Goal: Task Accomplishment & Management: Use online tool/utility

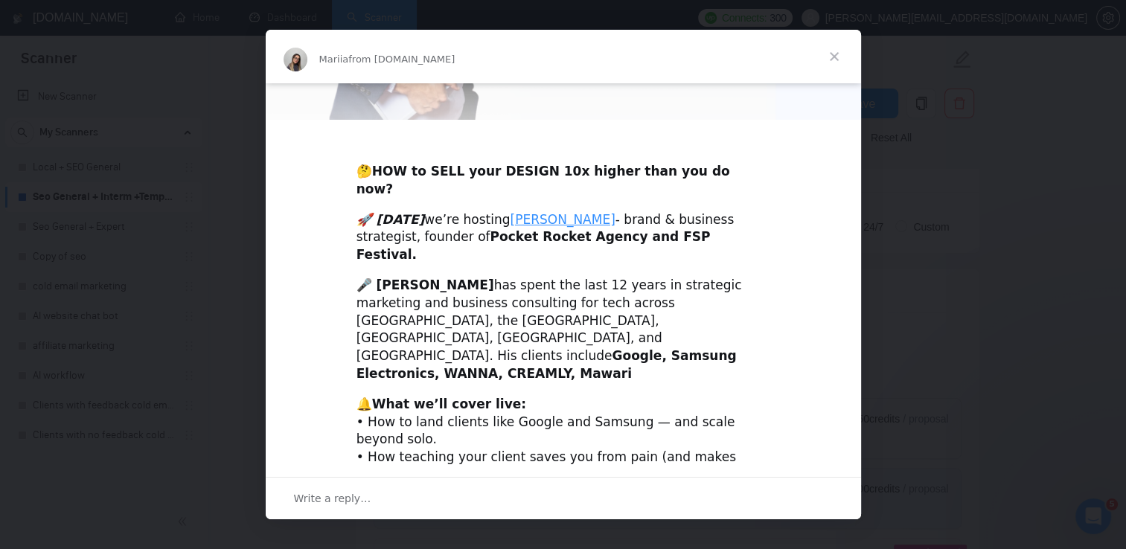
scroll to position [252, 0]
click at [835, 52] on span "Close" at bounding box center [834, 57] width 54 height 54
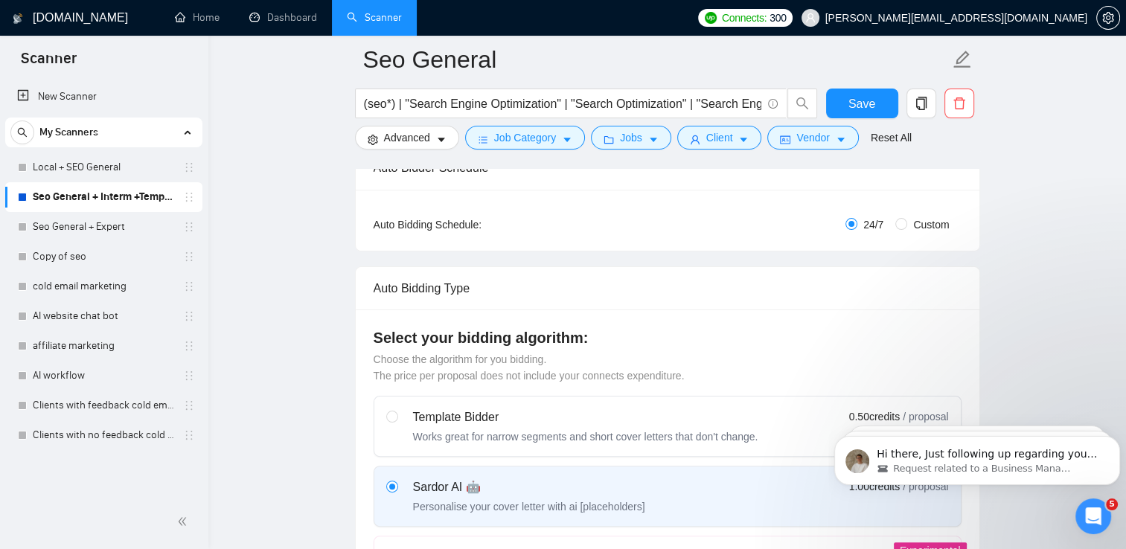
scroll to position [0, 0]
click at [109, 289] on link "cold email marketing" at bounding box center [103, 287] width 141 height 30
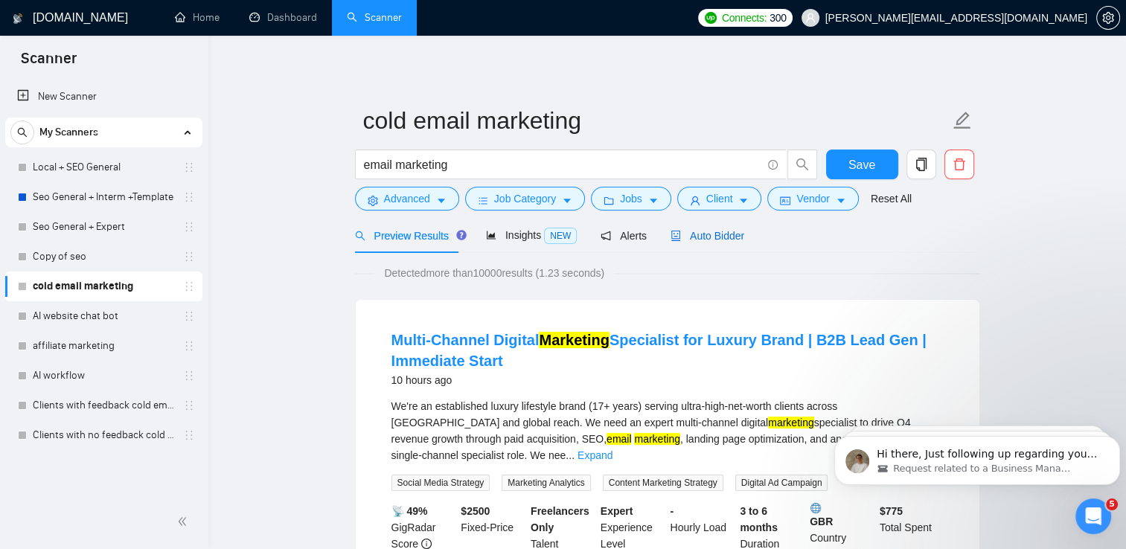
click at [688, 243] on div "Auto Bidder" at bounding box center [707, 236] width 74 height 16
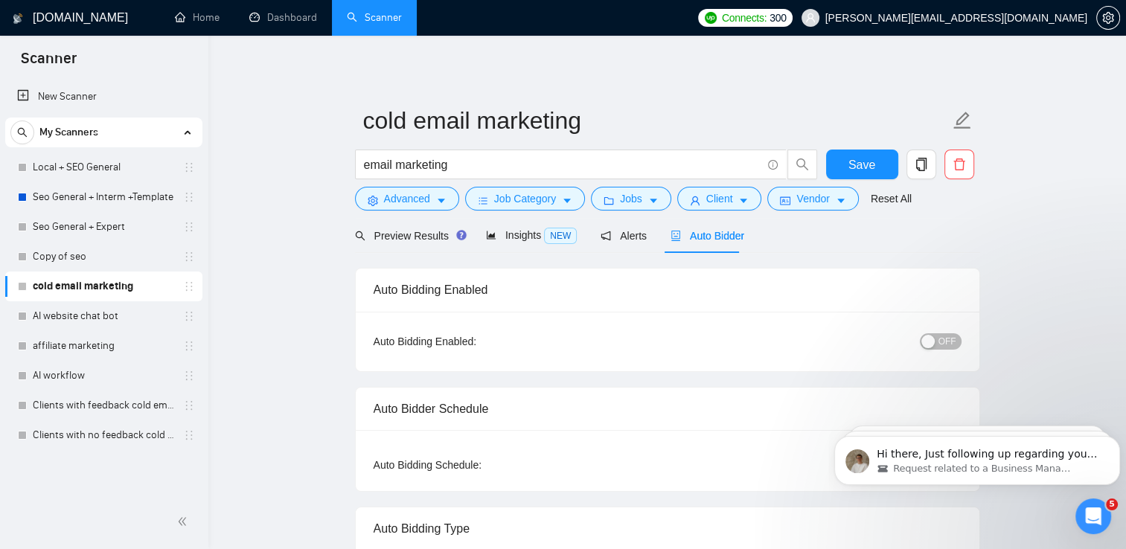
checkbox input "true"
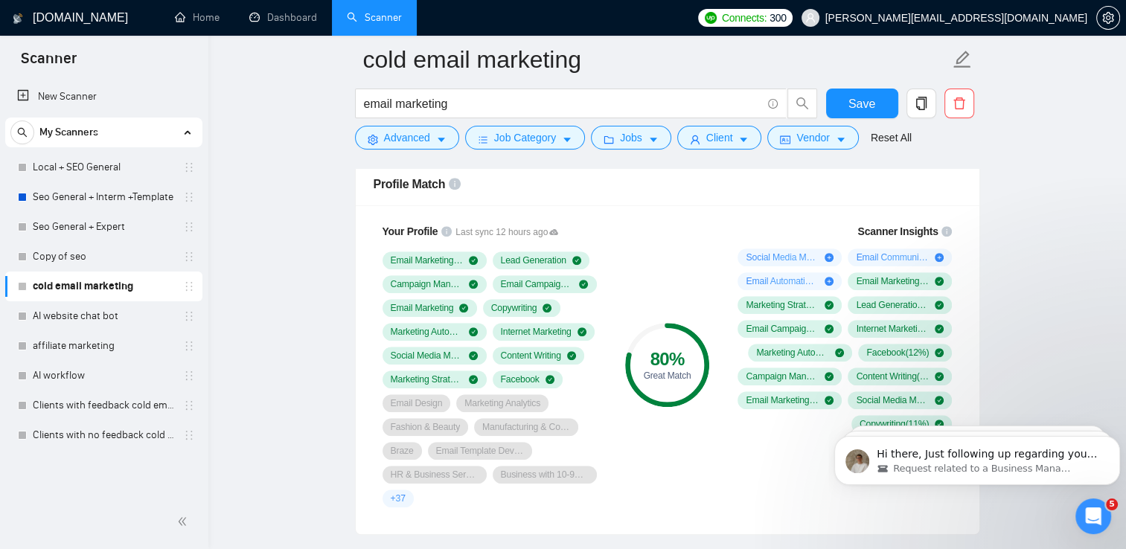
scroll to position [976, 0]
click at [111, 168] on link "Local + SEO General" at bounding box center [103, 168] width 141 height 30
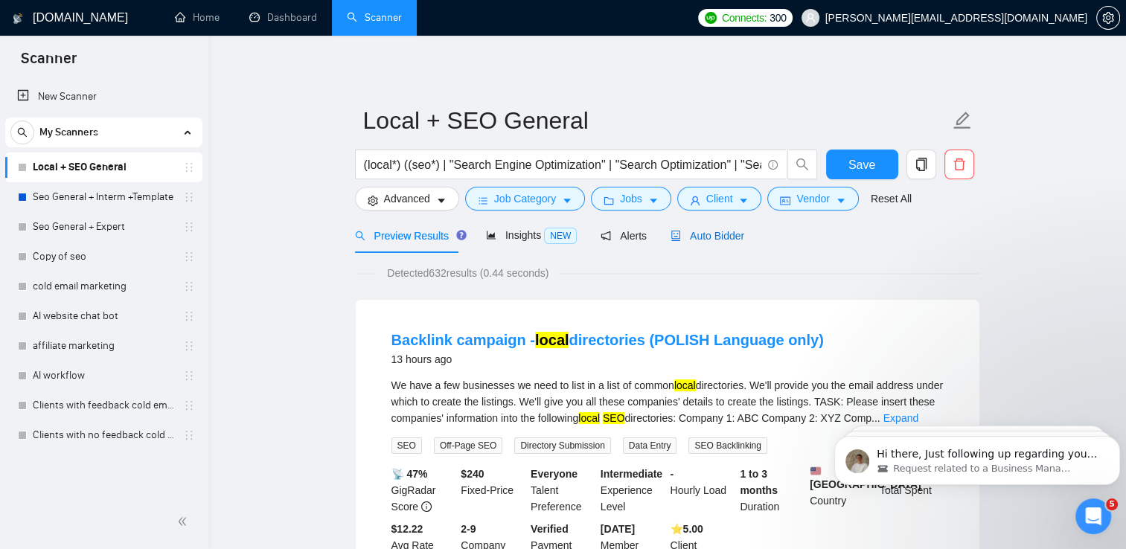
click at [710, 241] on span "Auto Bidder" at bounding box center [707, 236] width 74 height 12
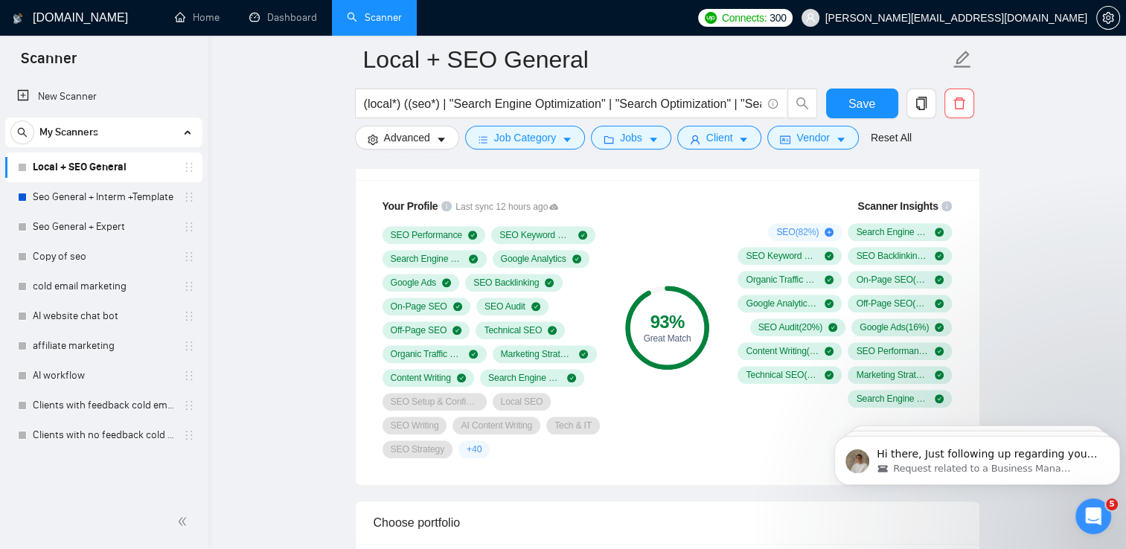
scroll to position [1007, 0]
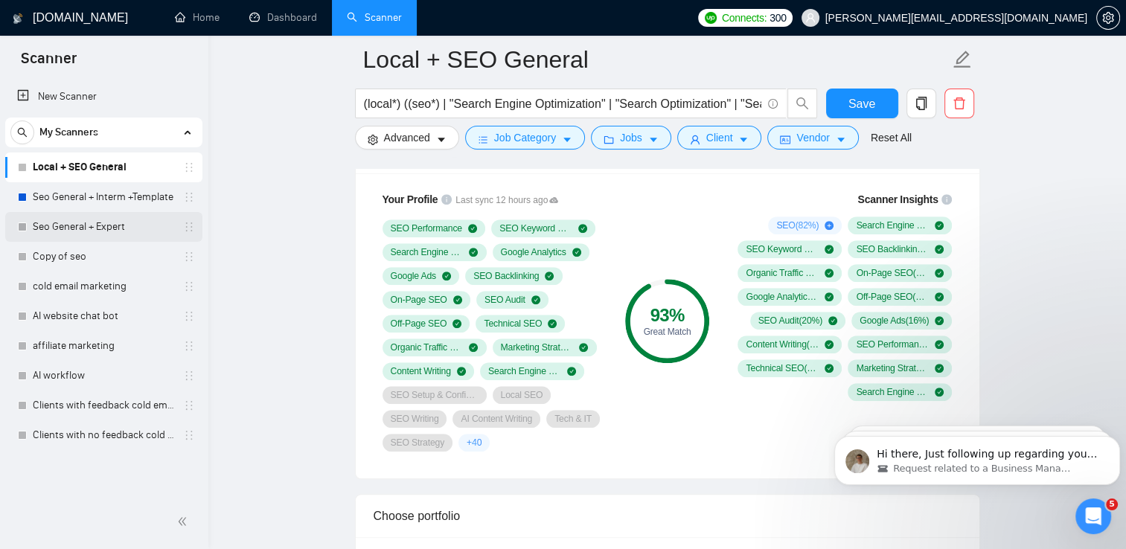
click at [155, 226] on link "Seo General + Expert" at bounding box center [103, 227] width 141 height 30
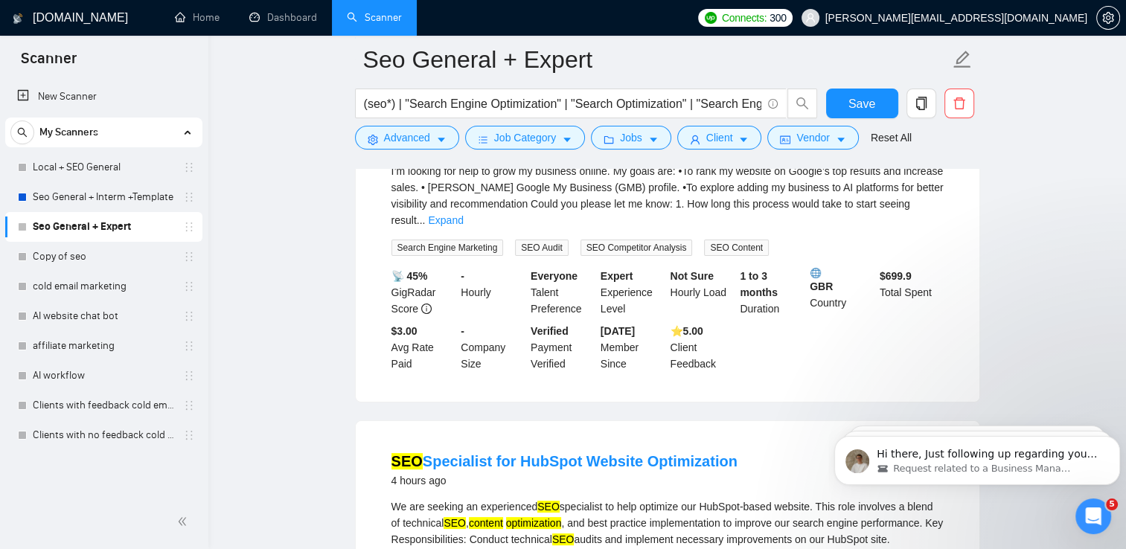
scroll to position [227, 0]
click at [155, 226] on link "Seo General + Expert" at bounding box center [103, 227] width 141 height 30
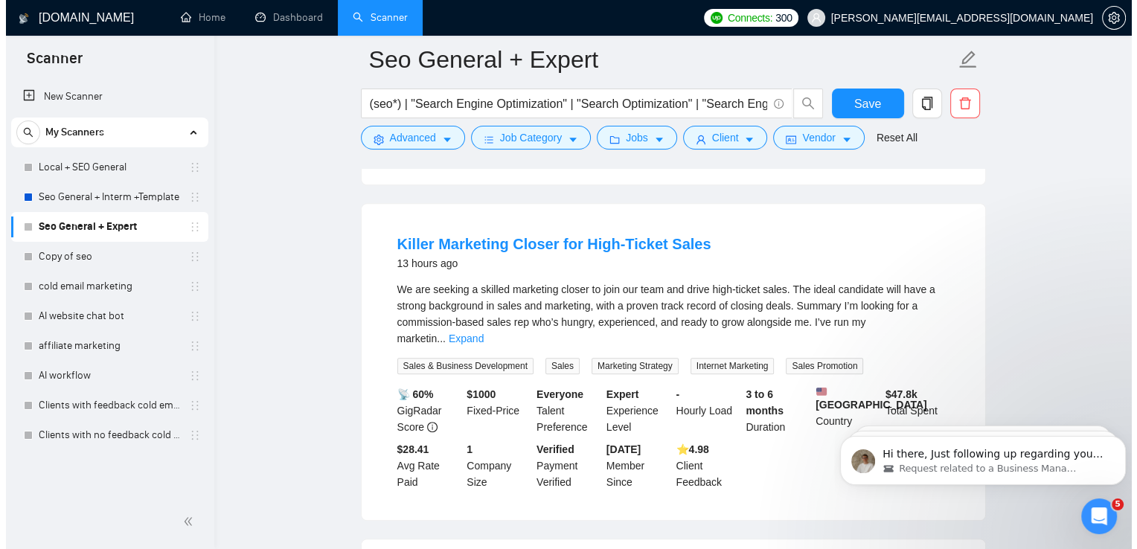
scroll to position [1151, 0]
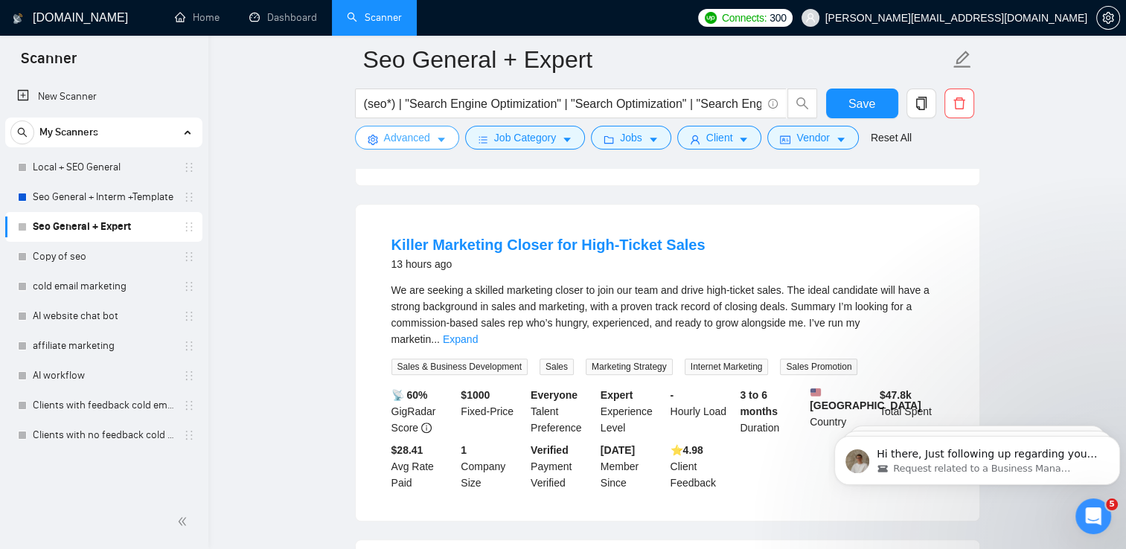
click at [404, 147] on button "Advanced" at bounding box center [407, 138] width 104 height 24
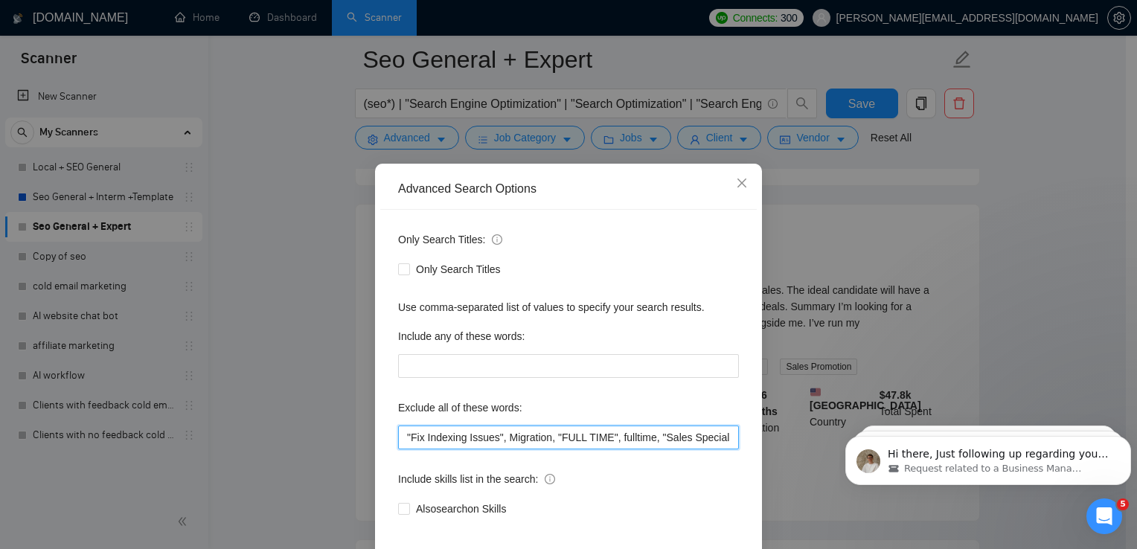
click at [715, 440] on input ""Fix Indexing Issues", Migration, "FULL TIME", fulltime, "Sales Specialist", "a…" at bounding box center [568, 438] width 341 height 24
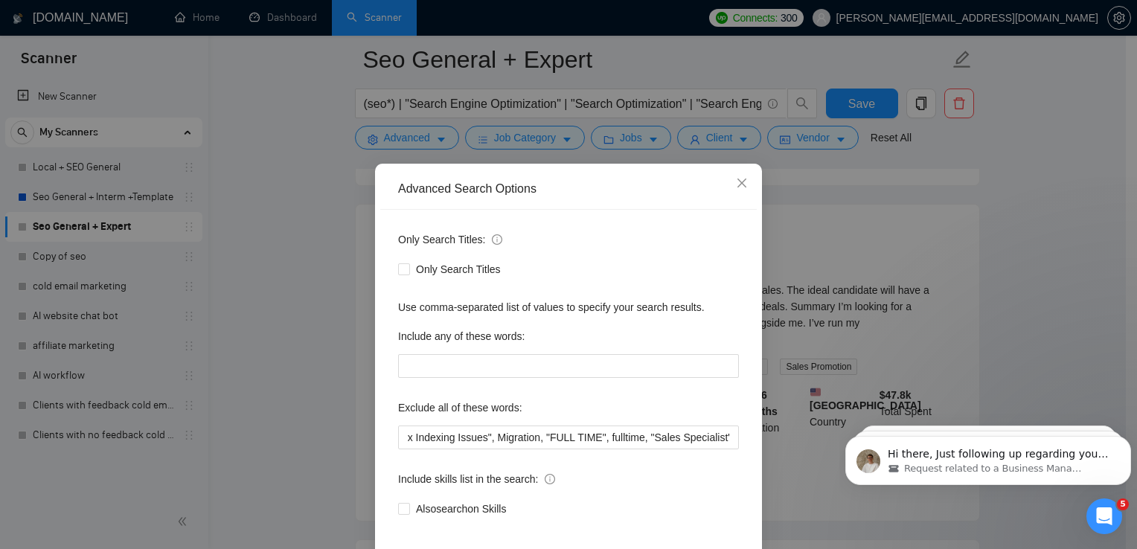
scroll to position [0, 0]
click at [404, 148] on div "Advanced Search Options Only Search Titles: Only Search Titles Use comma-separa…" at bounding box center [568, 274] width 1137 height 549
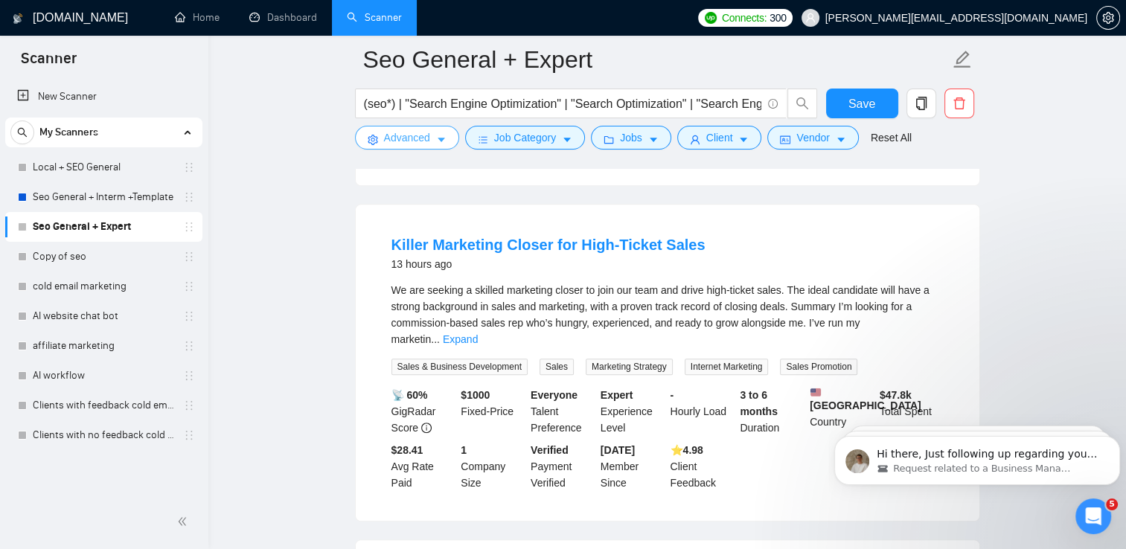
click at [417, 146] on button "Advanced" at bounding box center [407, 138] width 104 height 24
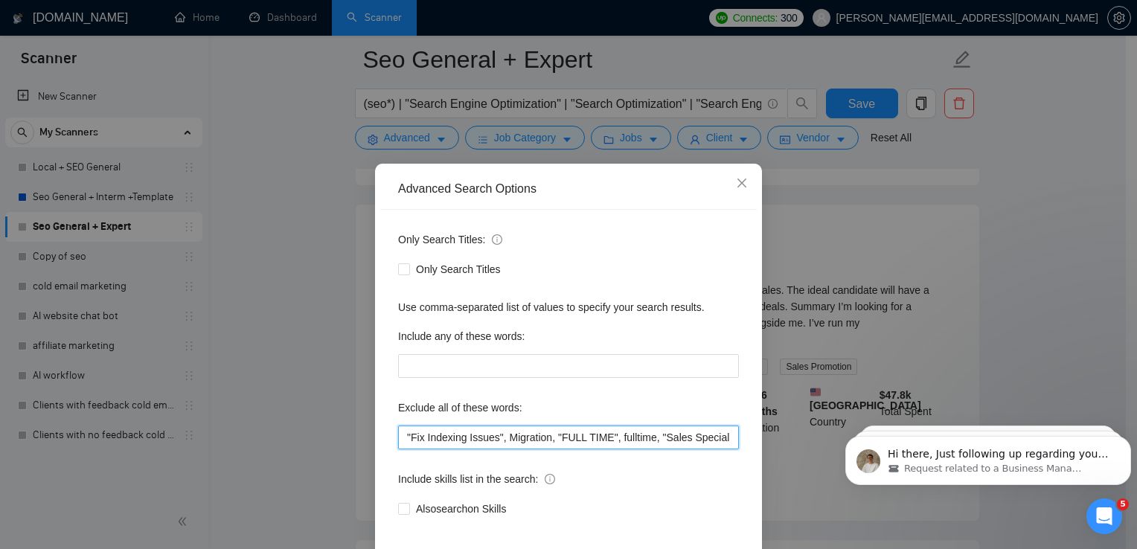
click at [721, 438] on input ""Fix Indexing Issues", Migration, "FULL TIME", fulltime, "Sales Specialist", "a…" at bounding box center [568, 438] width 341 height 24
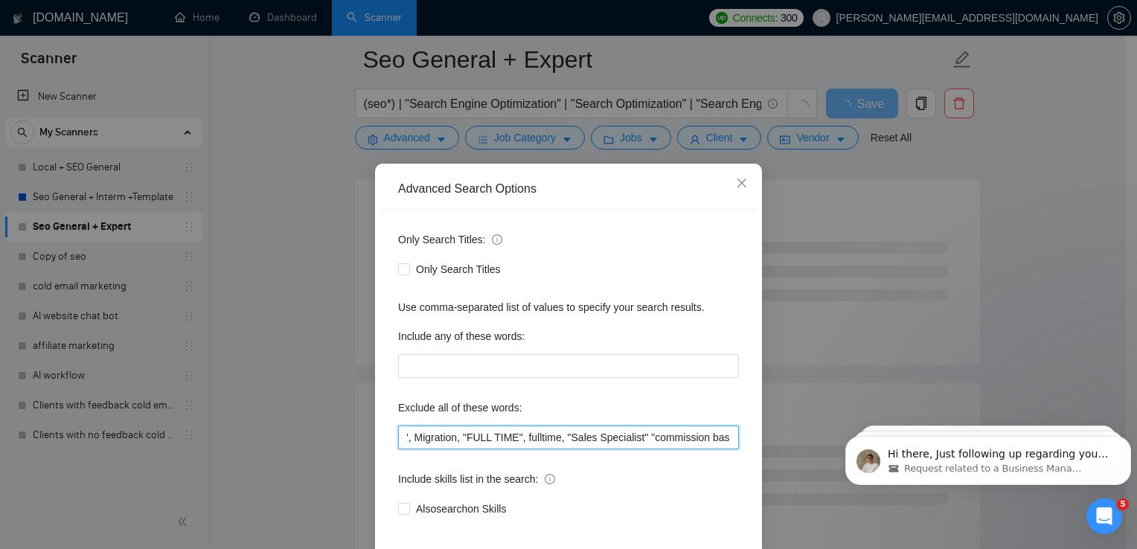
scroll to position [69, 0]
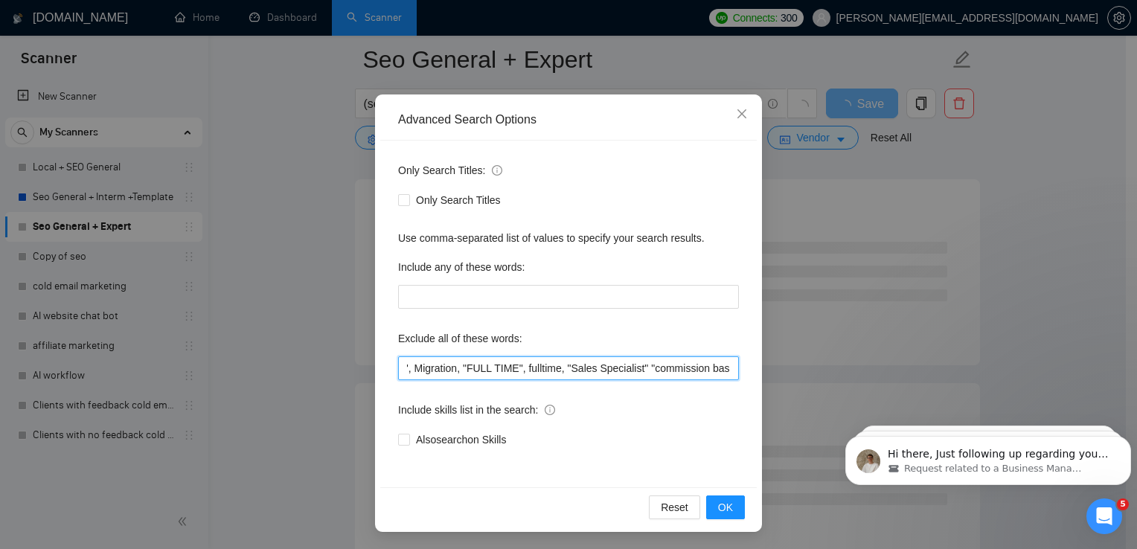
type input ""Fix Indexing Issues", Migration, "FULL TIME", fulltime, "Sales Specialist" "co…"
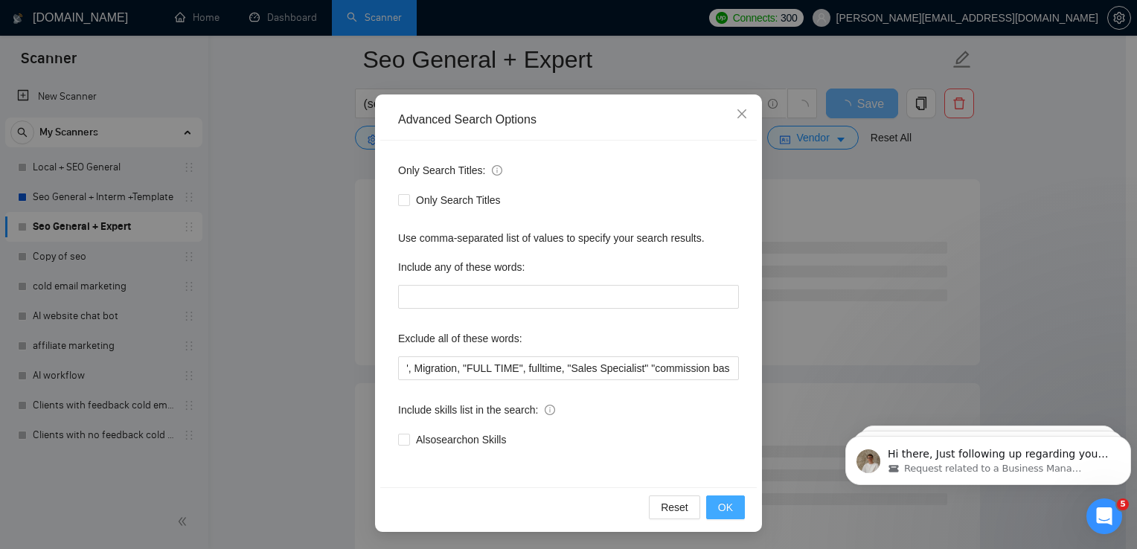
click at [719, 515] on button "OK" at bounding box center [725, 507] width 39 height 24
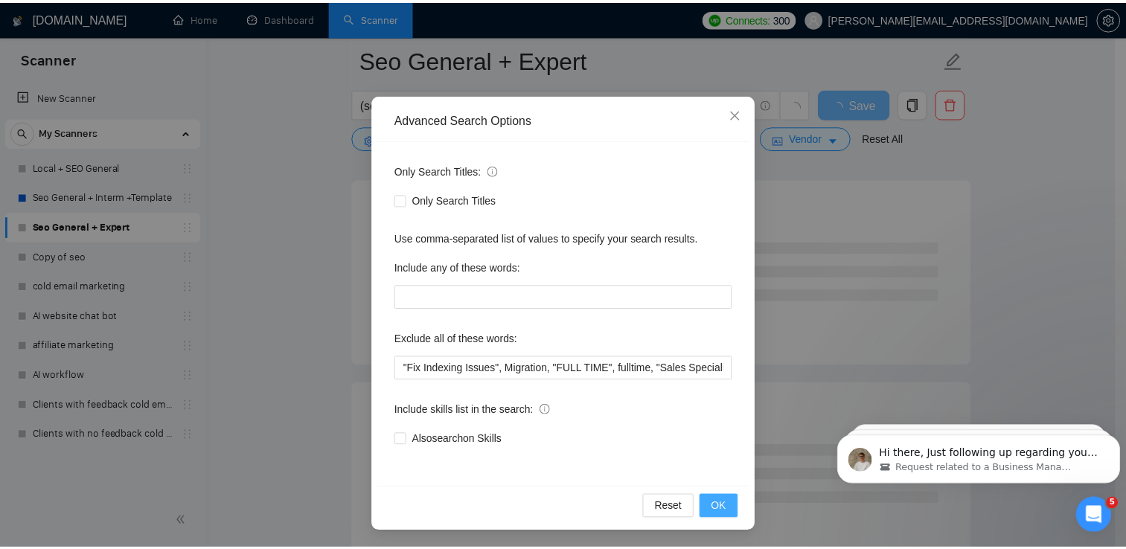
scroll to position [0, 0]
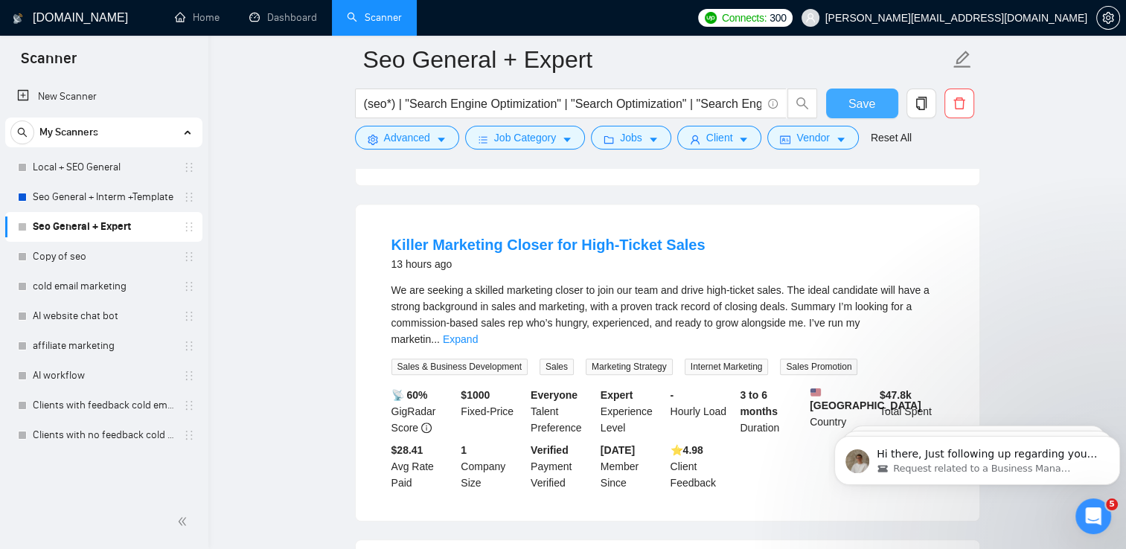
click at [863, 105] on span "Save" at bounding box center [861, 103] width 27 height 19
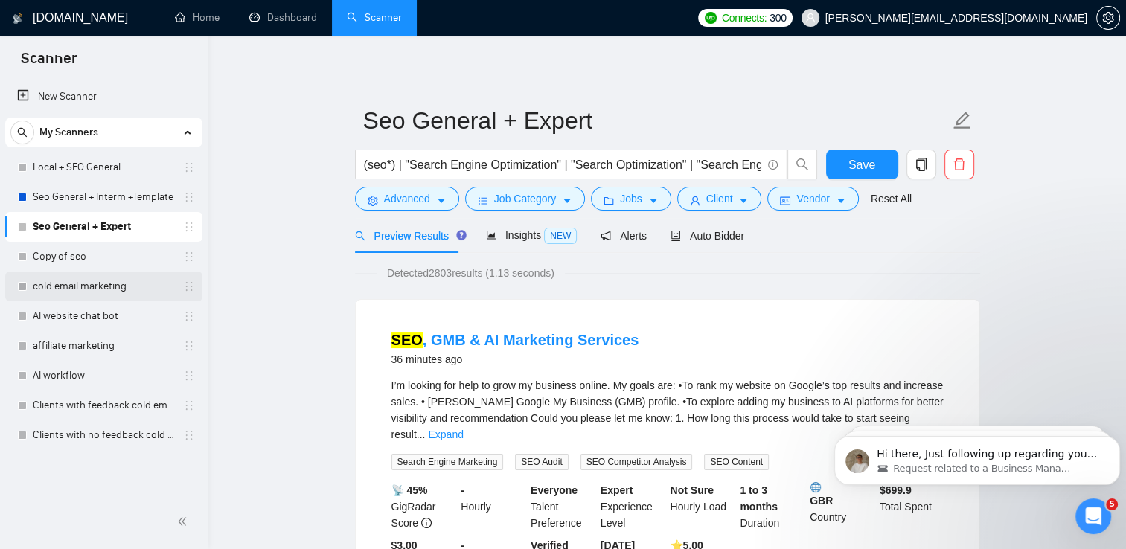
click at [41, 295] on link "cold email marketing" at bounding box center [103, 287] width 141 height 30
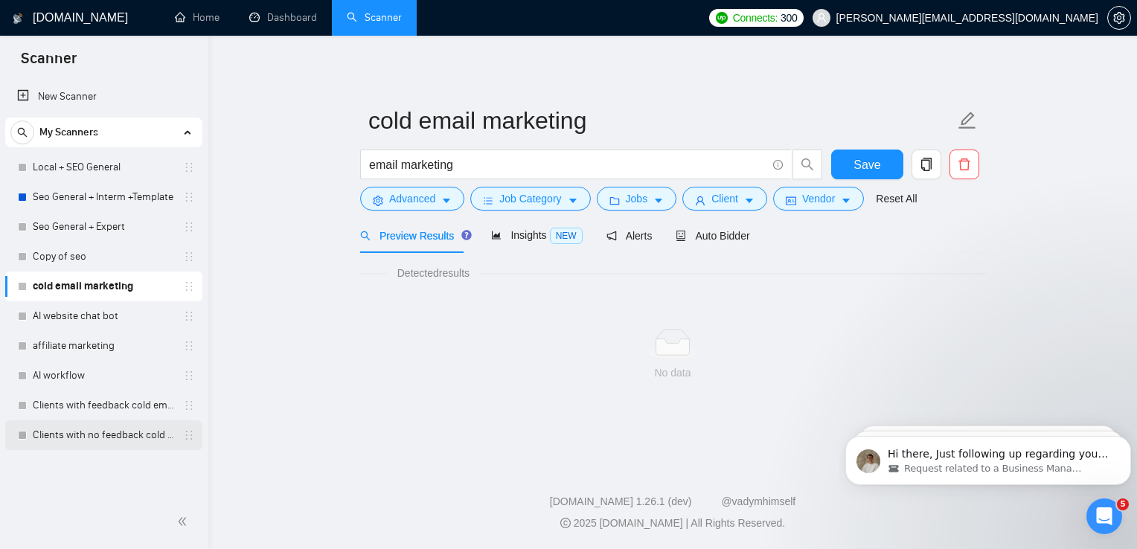
click at [104, 423] on link "Clients with no feedback cold email marketing" at bounding box center [103, 435] width 141 height 30
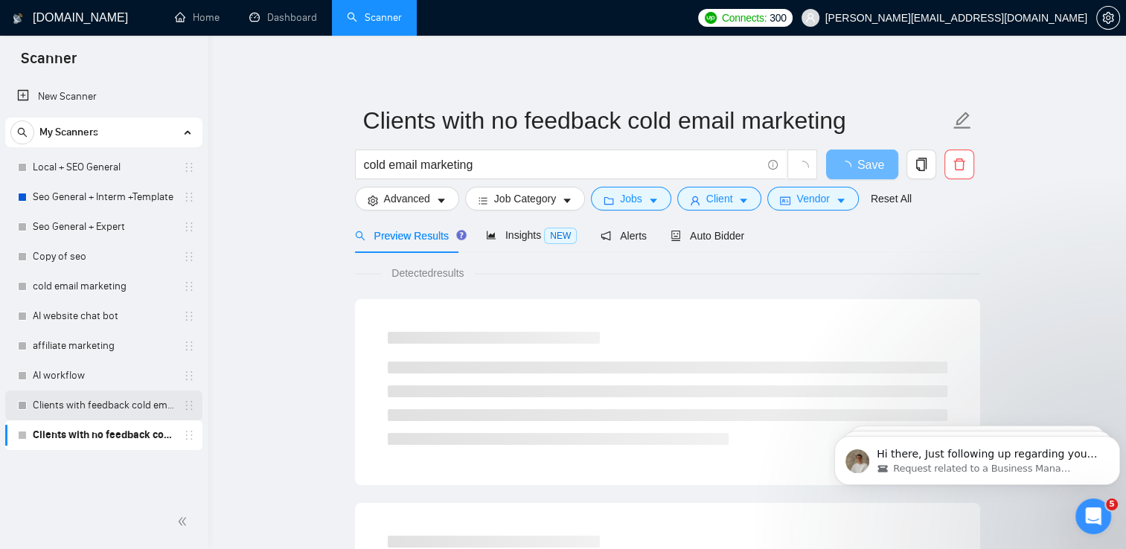
click at [102, 407] on link "Clients with feedback cold email marketing" at bounding box center [103, 406] width 141 height 30
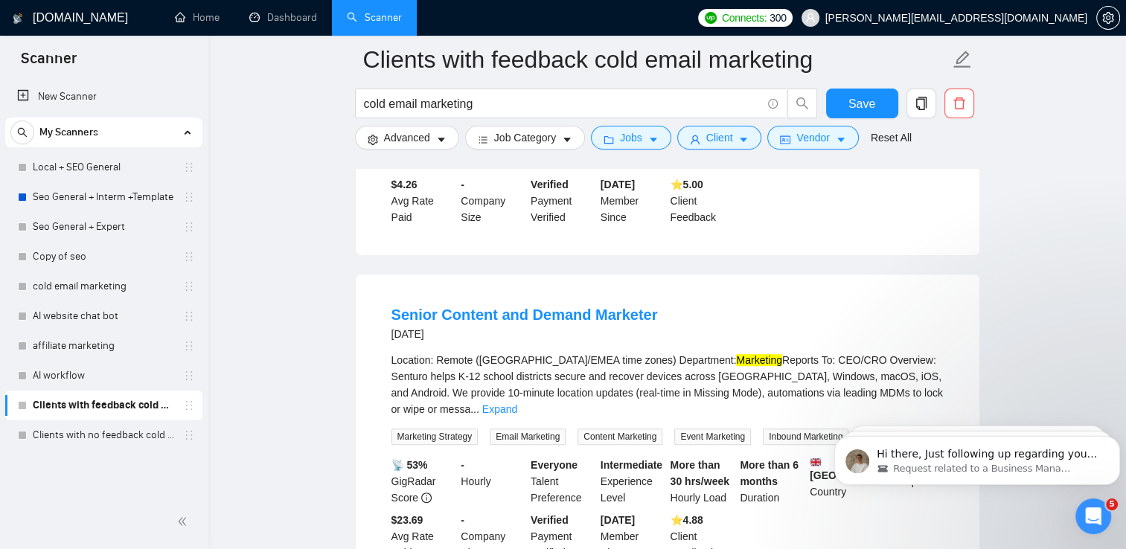
scroll to position [709, 0]
